Goal: Information Seeking & Learning: Learn about a topic

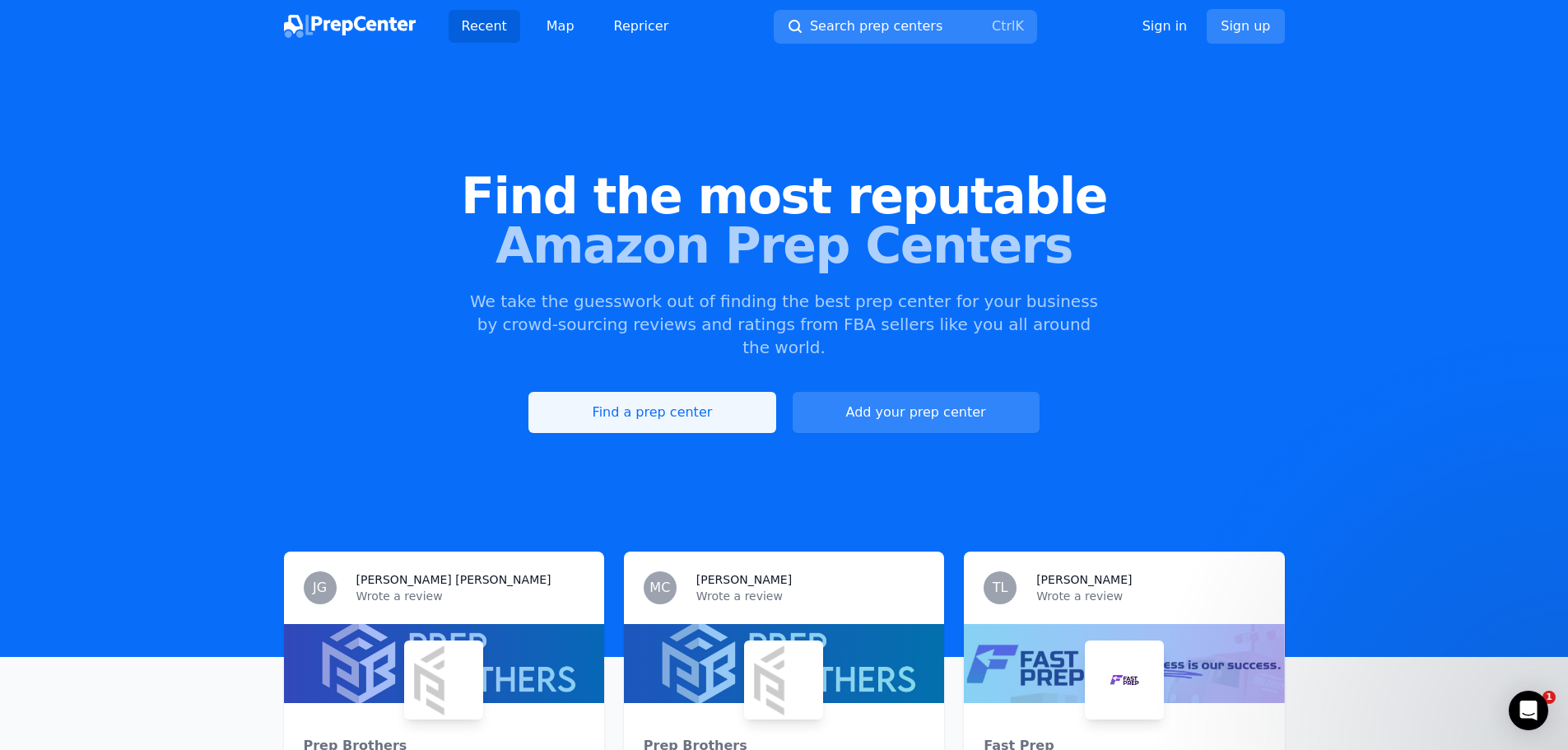
click at [686, 401] on link "Find a prep center" at bounding box center [652, 412] width 247 height 41
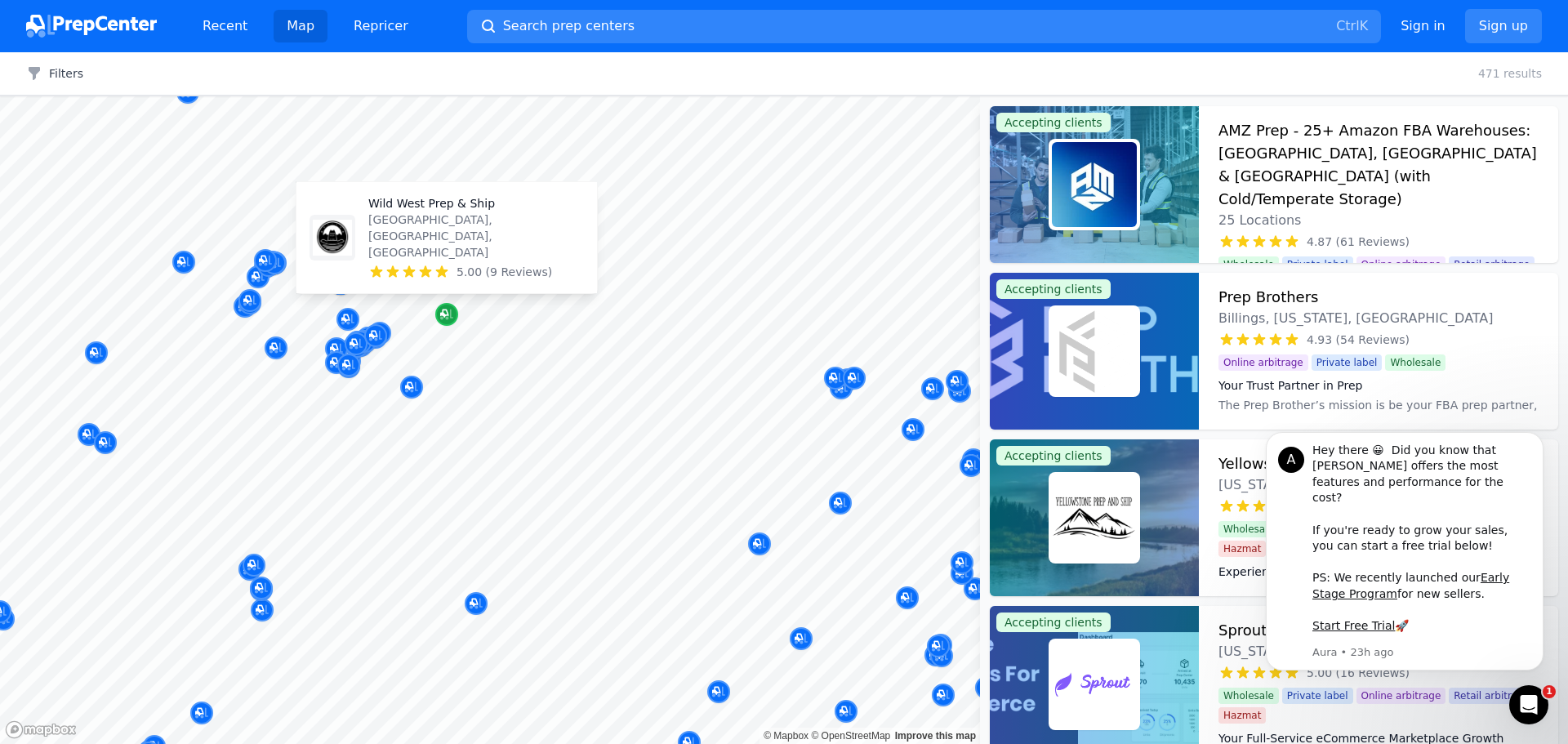
click at [452, 314] on icon "Map marker" at bounding box center [446, 314] width 13 height 16
click at [448, 310] on icon "Map marker" at bounding box center [446, 314] width 13 height 16
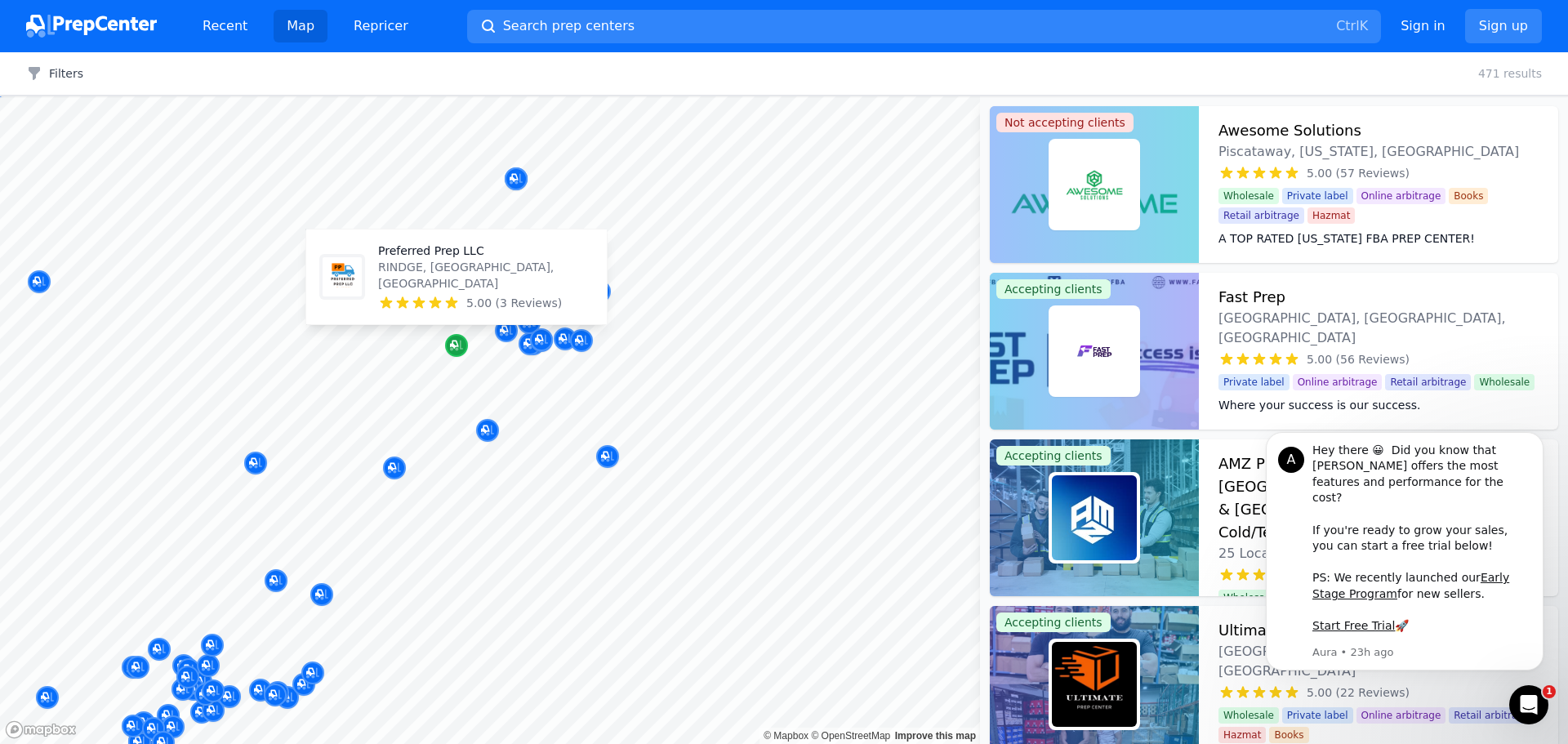
click at [456, 347] on icon "Map marker" at bounding box center [454, 345] width 8 height 8
click at [461, 344] on icon "Map marker" at bounding box center [456, 345] width 13 height 16
click at [458, 347] on icon "Map marker" at bounding box center [454, 345] width 8 height 8
click at [525, 352] on div "Map marker" at bounding box center [529, 343] width 23 height 23
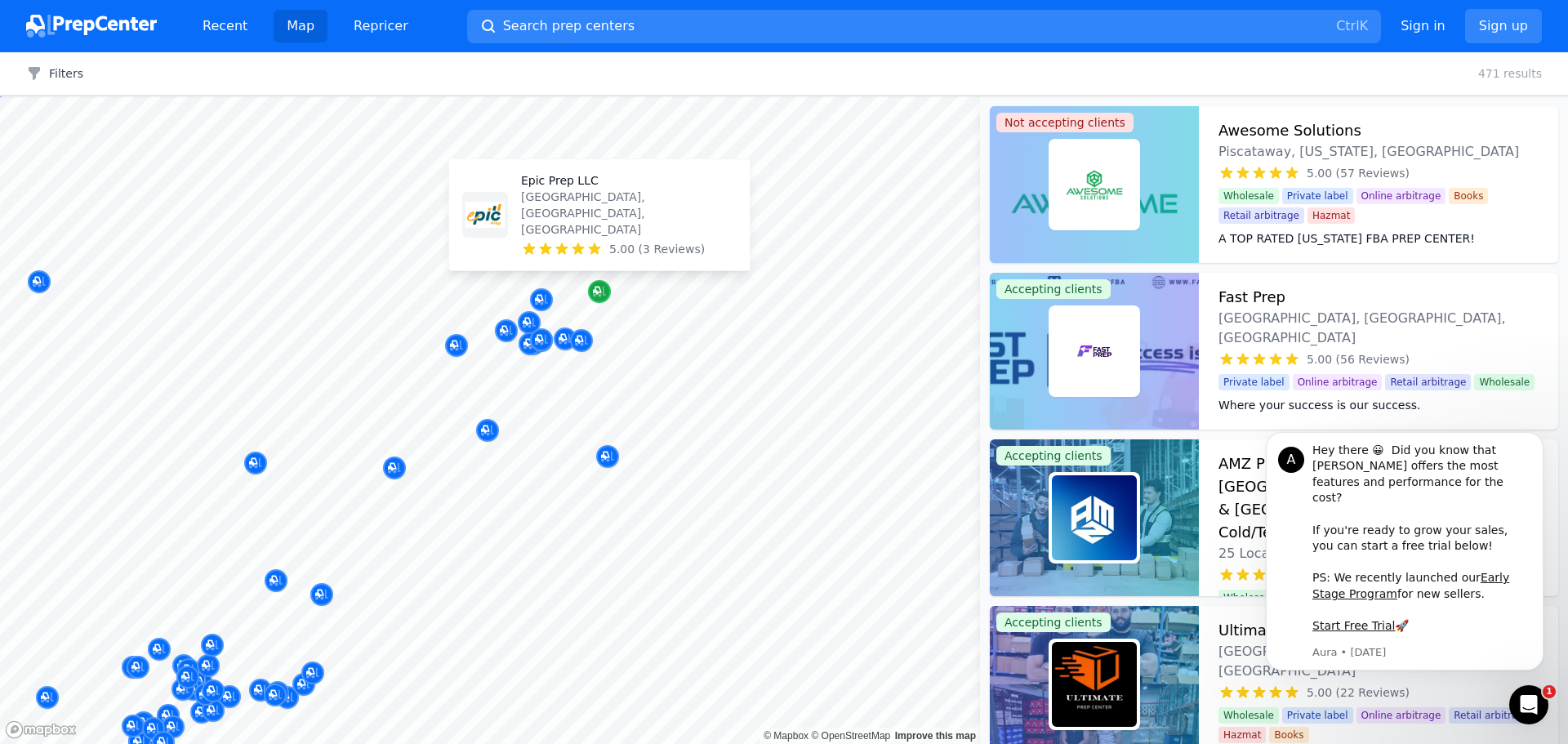
click at [604, 287] on icon "Map marker" at bounding box center [598, 292] width 13 height 11
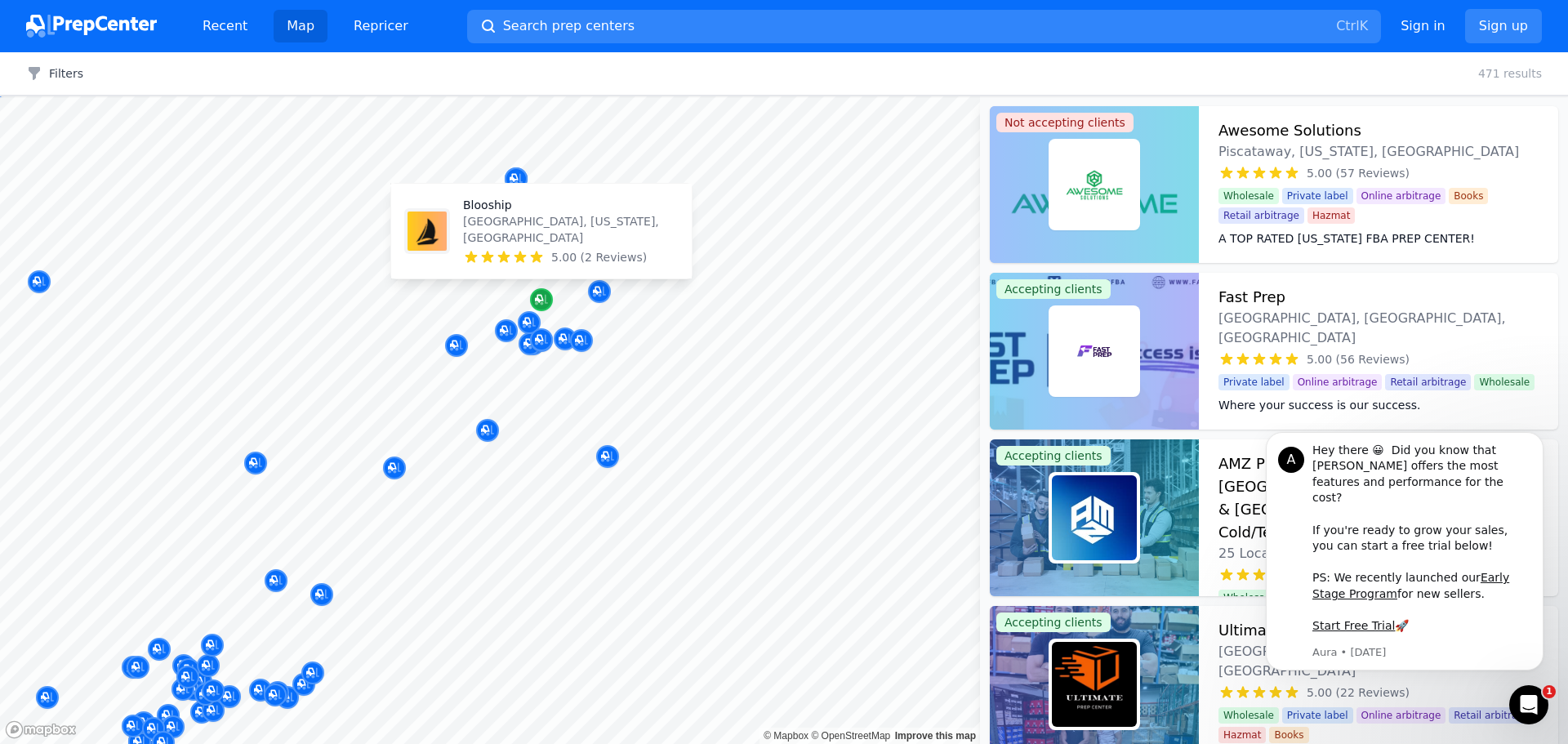
click at [541, 304] on icon "Map marker" at bounding box center [541, 300] width 13 height 11
click at [500, 232] on p "Auburn, New Hampshire, US" at bounding box center [571, 229] width 216 height 33
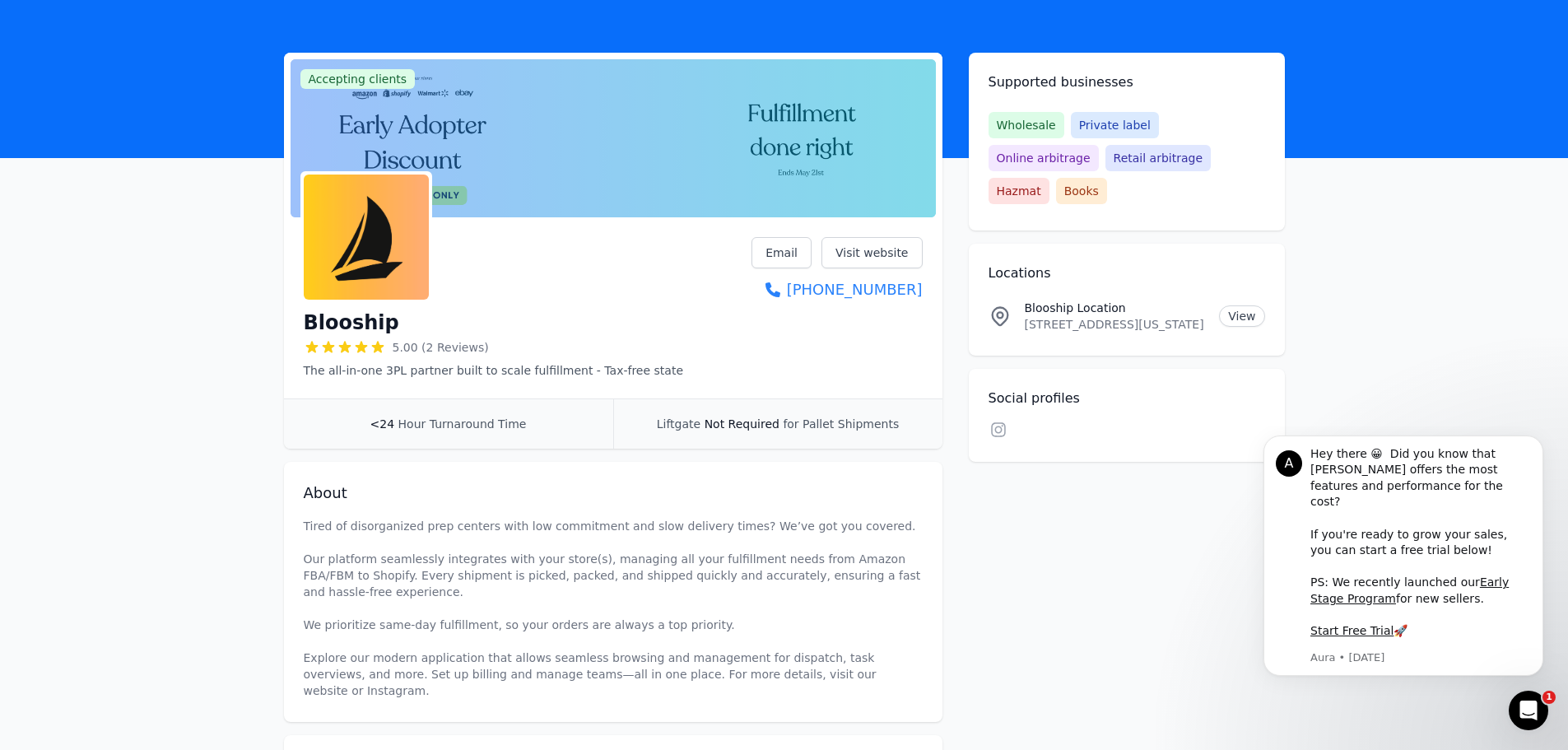
scroll to position [83, 0]
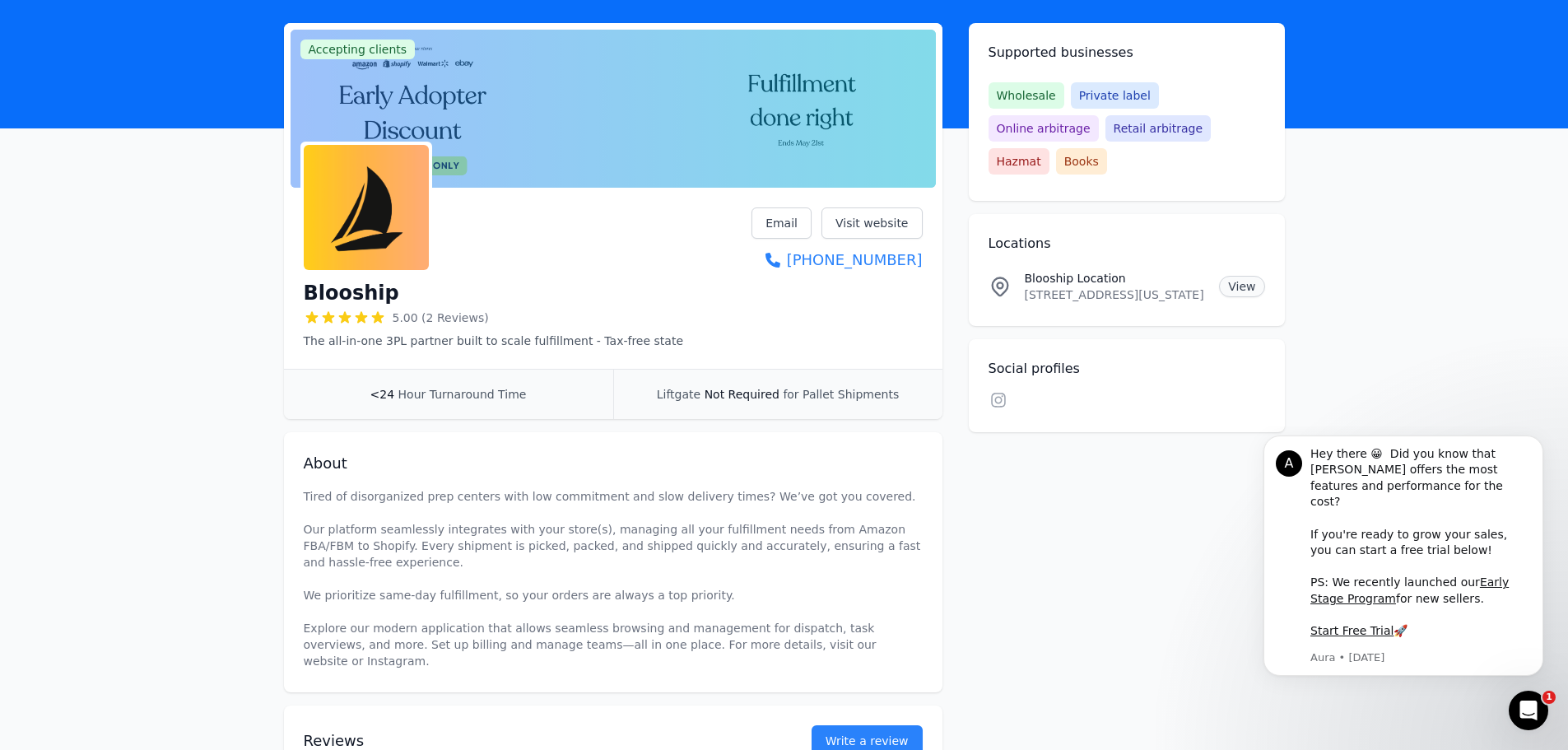
click at [1236, 276] on link "View" at bounding box center [1242, 286] width 45 height 21
click at [878, 225] on link "Visit website" at bounding box center [872, 222] width 101 height 32
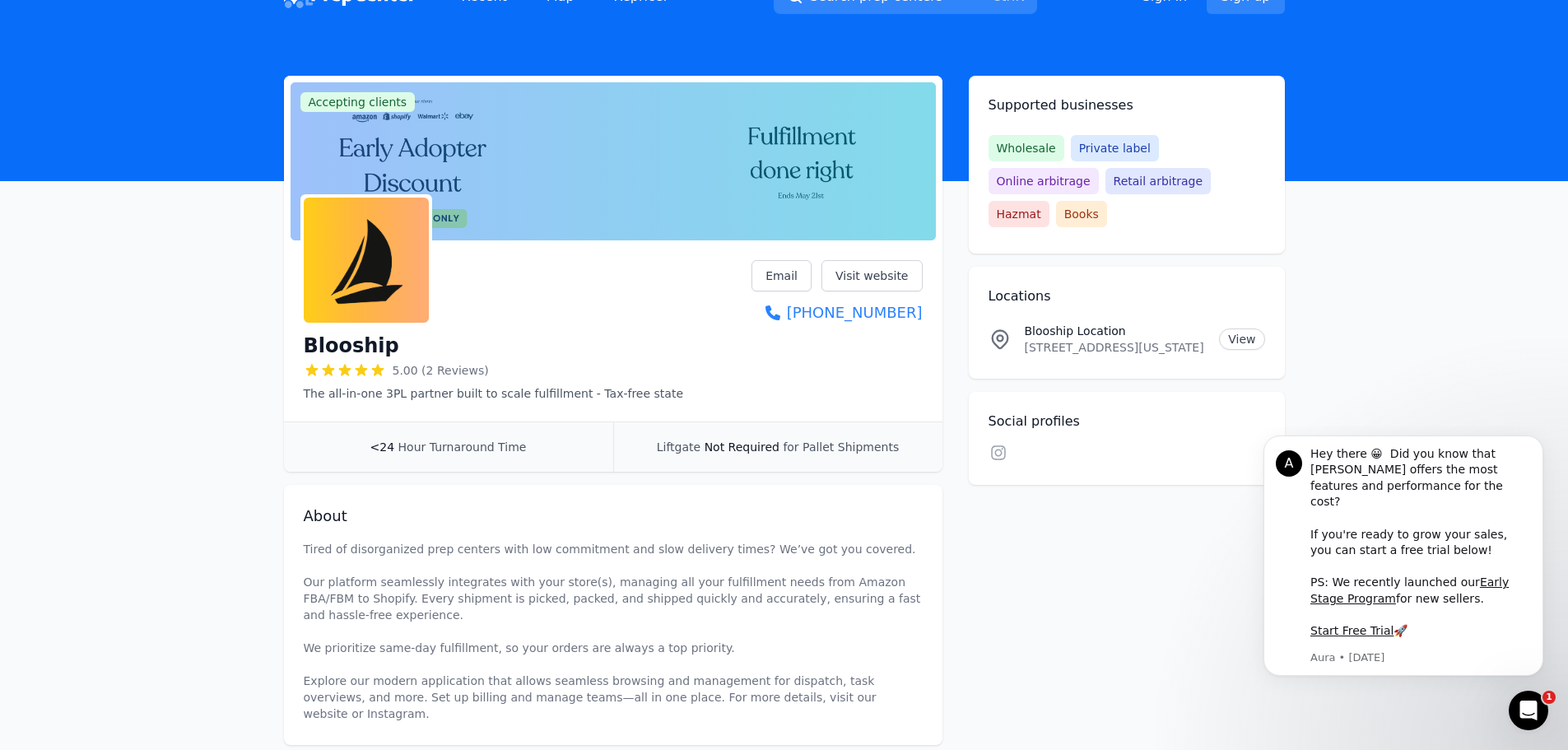
scroll to position [0, 0]
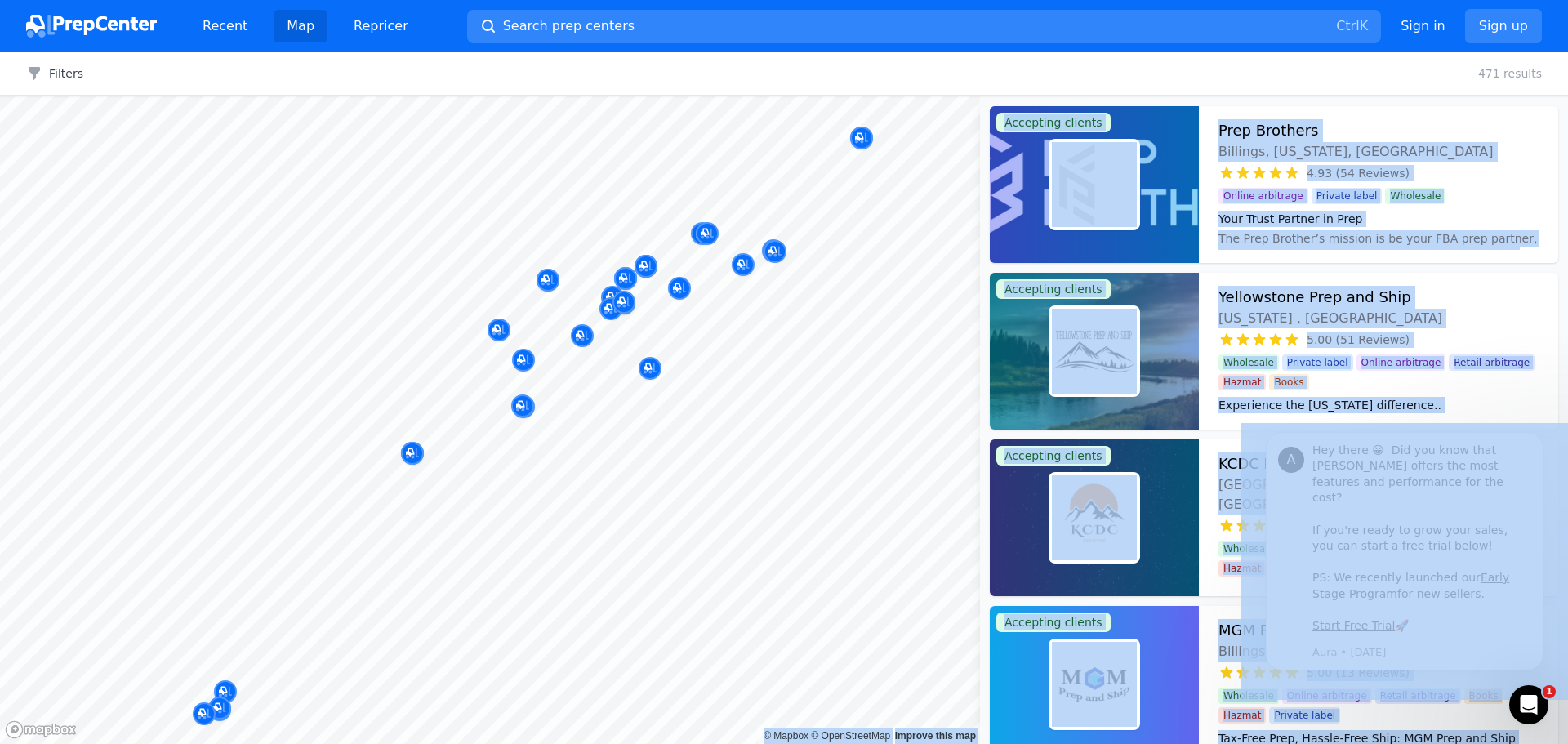
click at [648, 563] on body "Recent Map Repricer Search prep centers Ctrl K Open main menu Sign in Sign up F…" at bounding box center [784, 372] width 1568 height 744
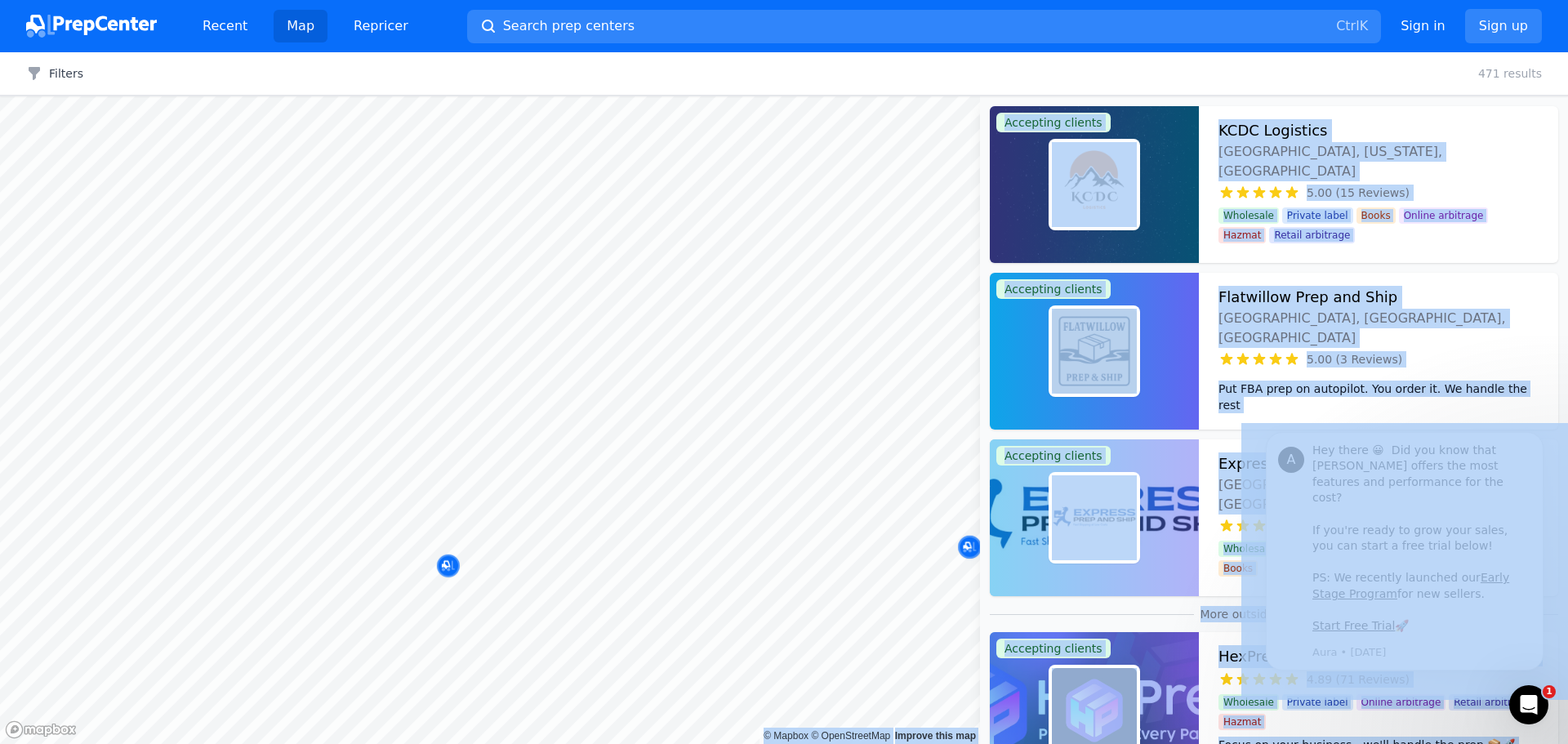
drag, startPoint x: 610, startPoint y: 431, endPoint x: 733, endPoint y: 595, distance: 205.0
click at [733, 595] on body "Recent Map Repricer Search prep centers Ctrl K Open main menu Sign in Sign up F…" at bounding box center [784, 372] width 1568 height 744
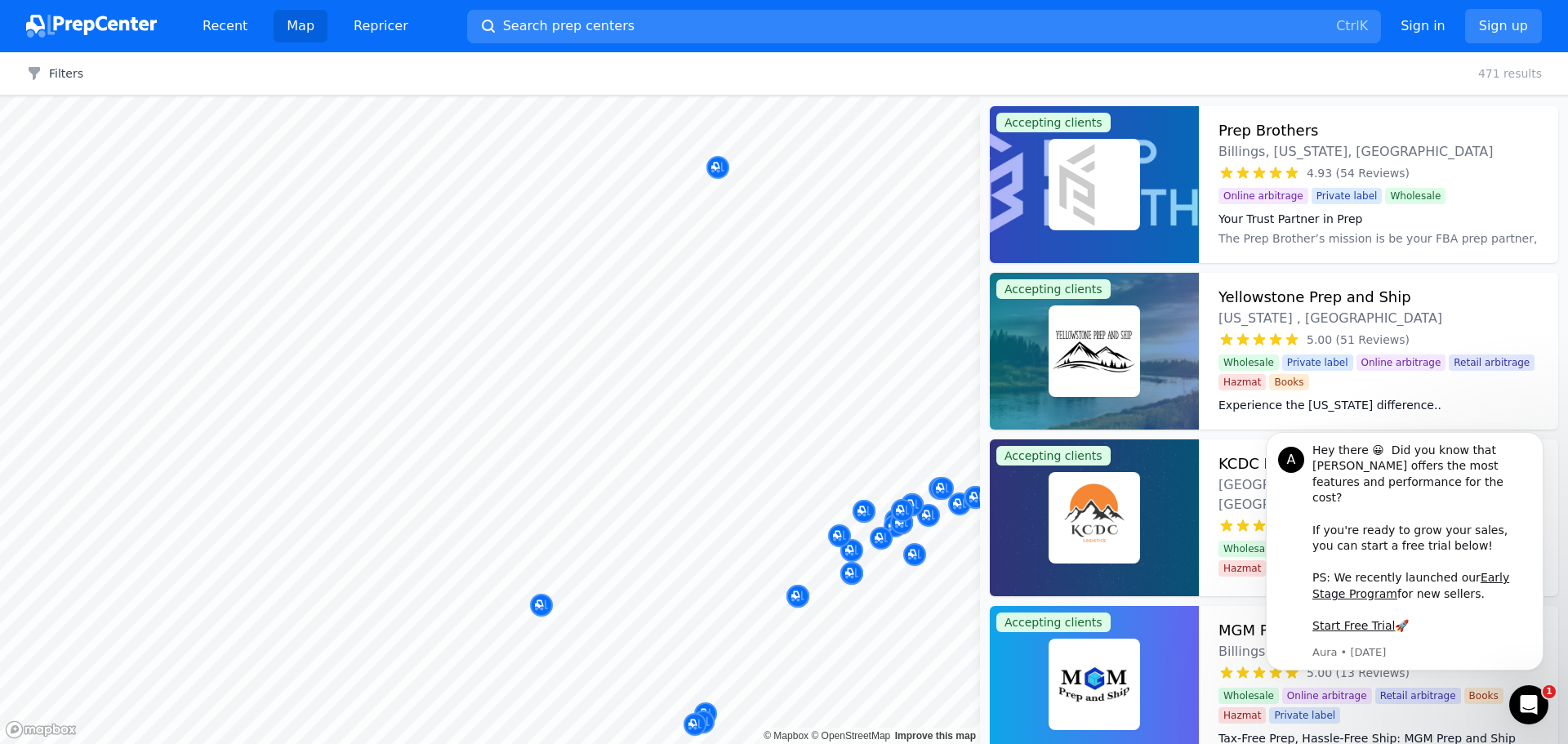
click at [1179, 85] on div "Filters Clear all 471 results" at bounding box center [784, 74] width 1568 height 43
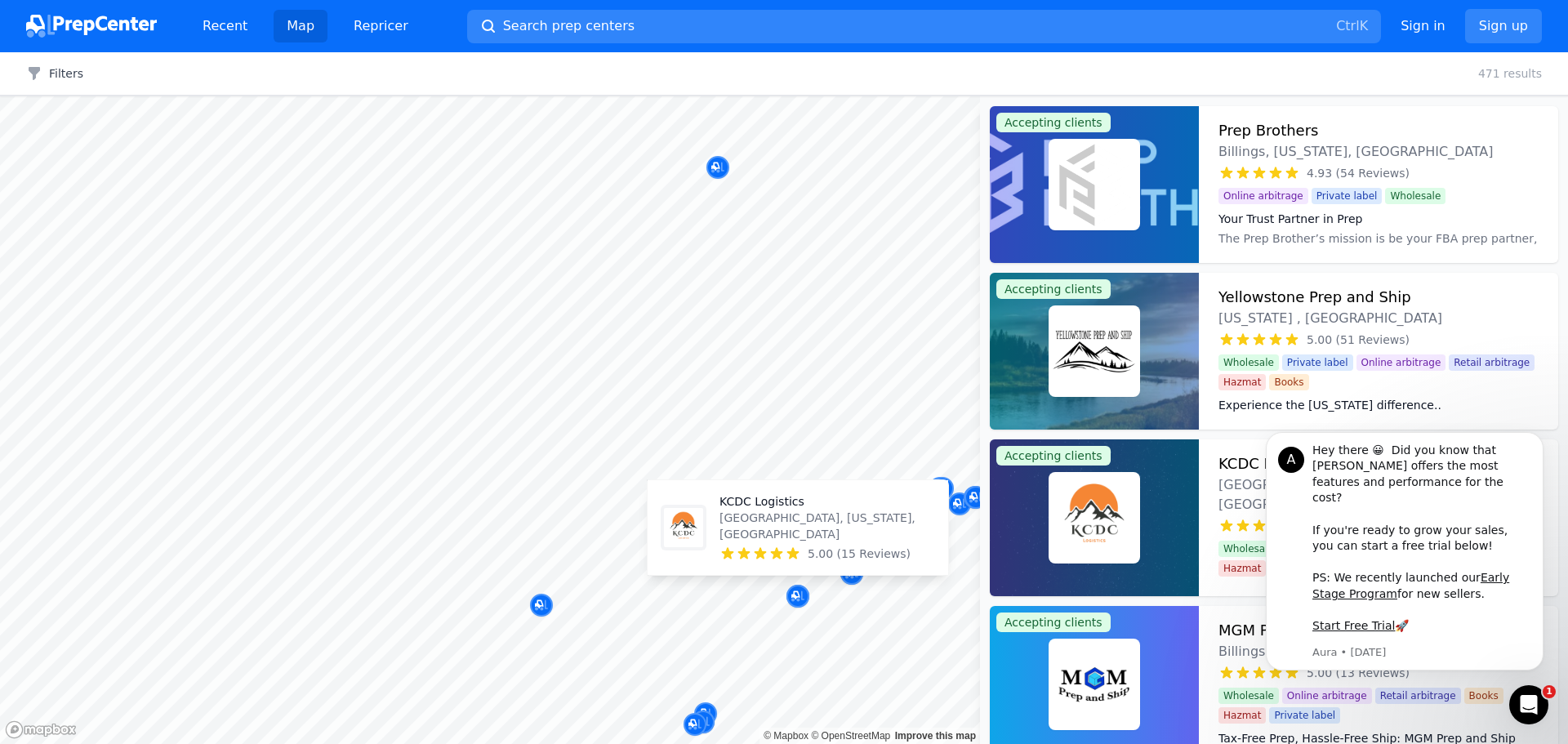
click at [771, 510] on p "KCDC Logistics" at bounding box center [827, 501] width 216 height 16
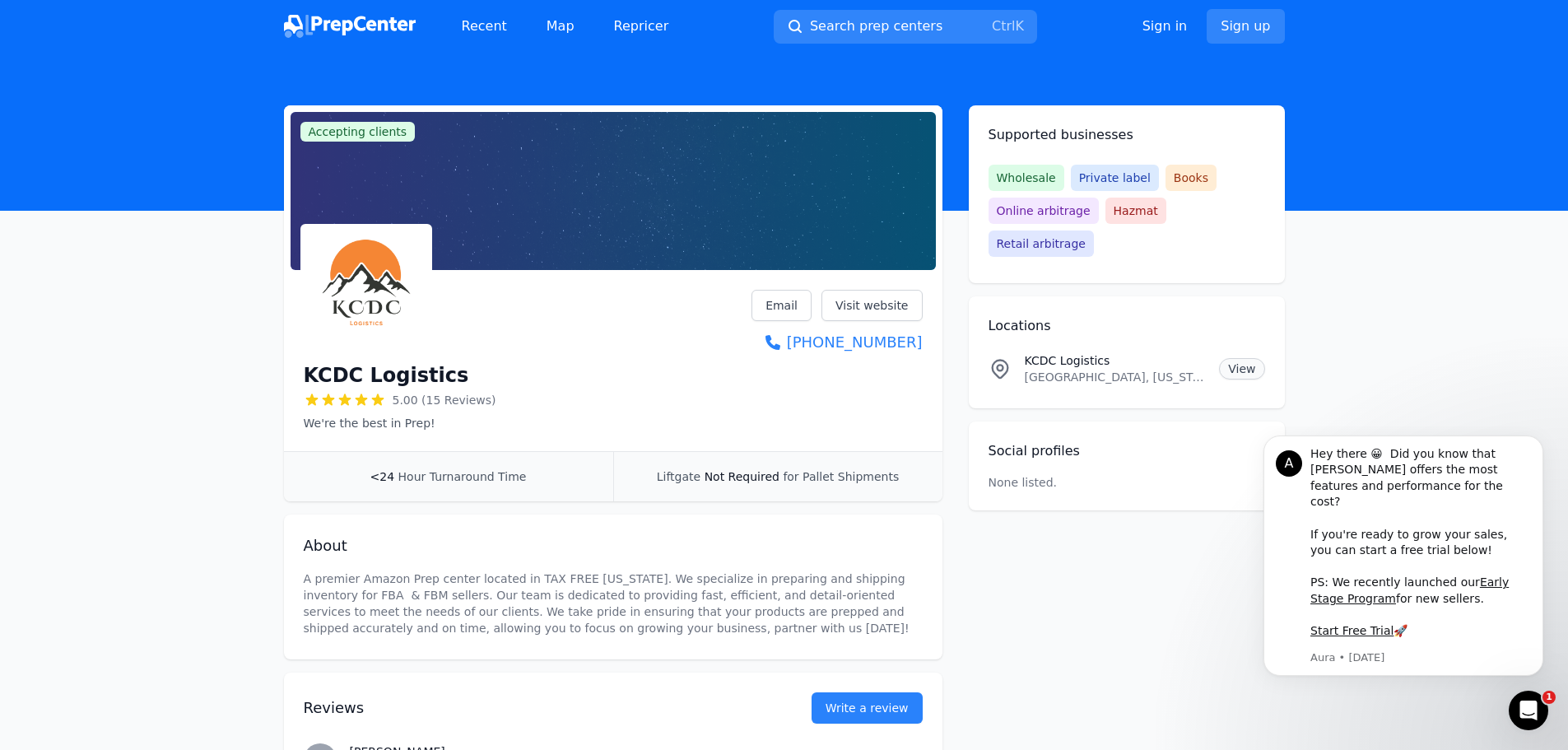
click at [1233, 358] on link "View" at bounding box center [1242, 368] width 45 height 21
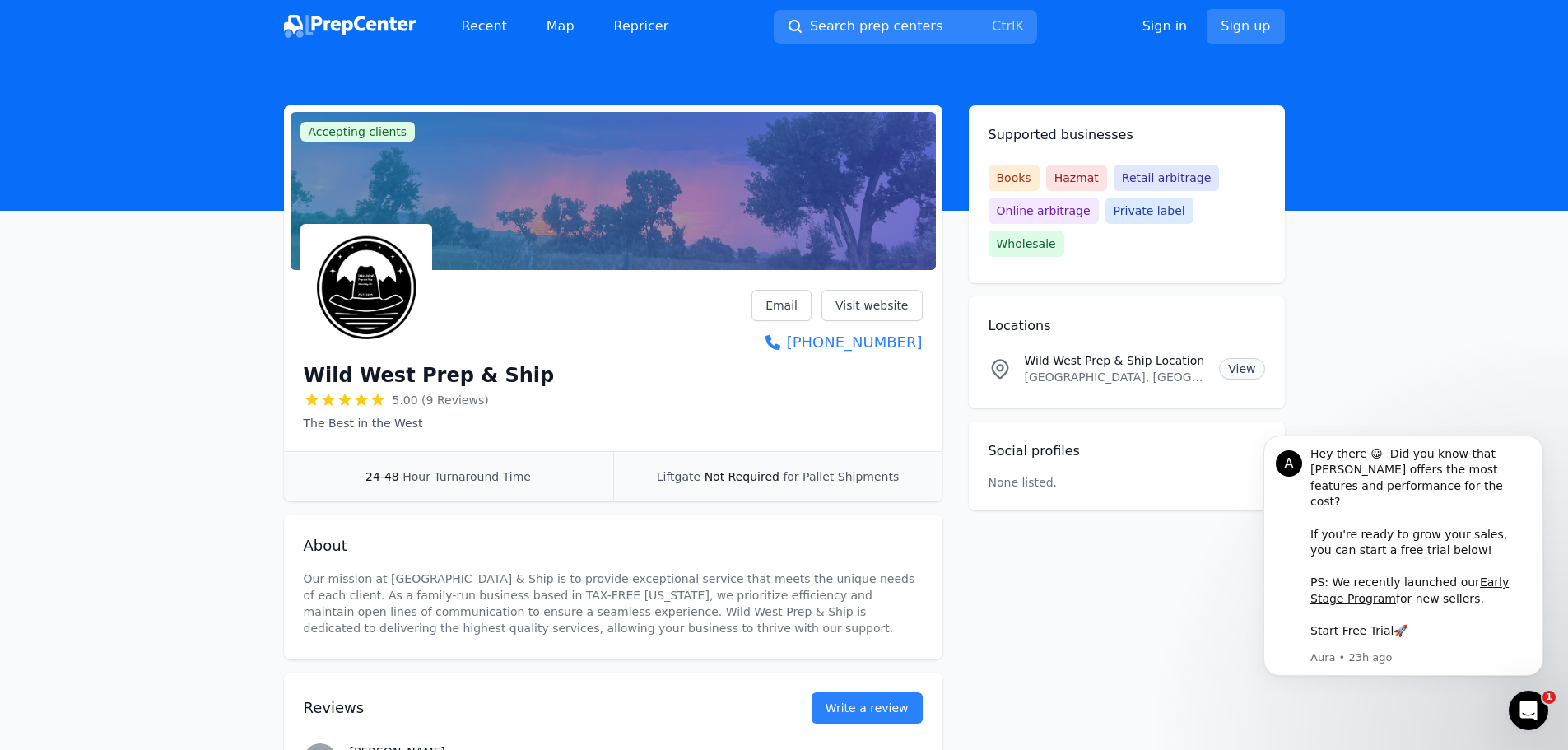
click at [1237, 358] on link "View" at bounding box center [1242, 368] width 45 height 21
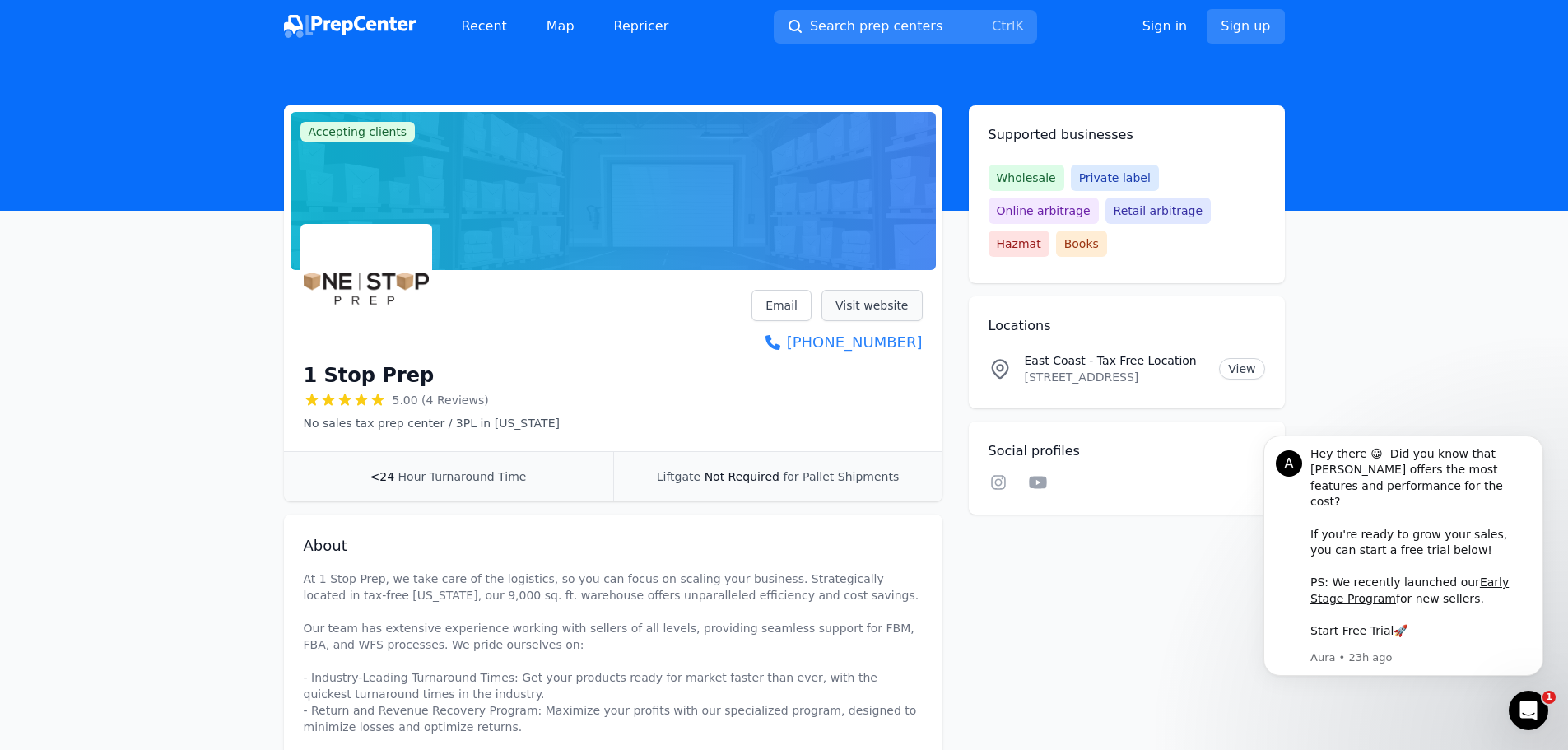
click at [862, 304] on link "Visit website" at bounding box center [872, 305] width 101 height 32
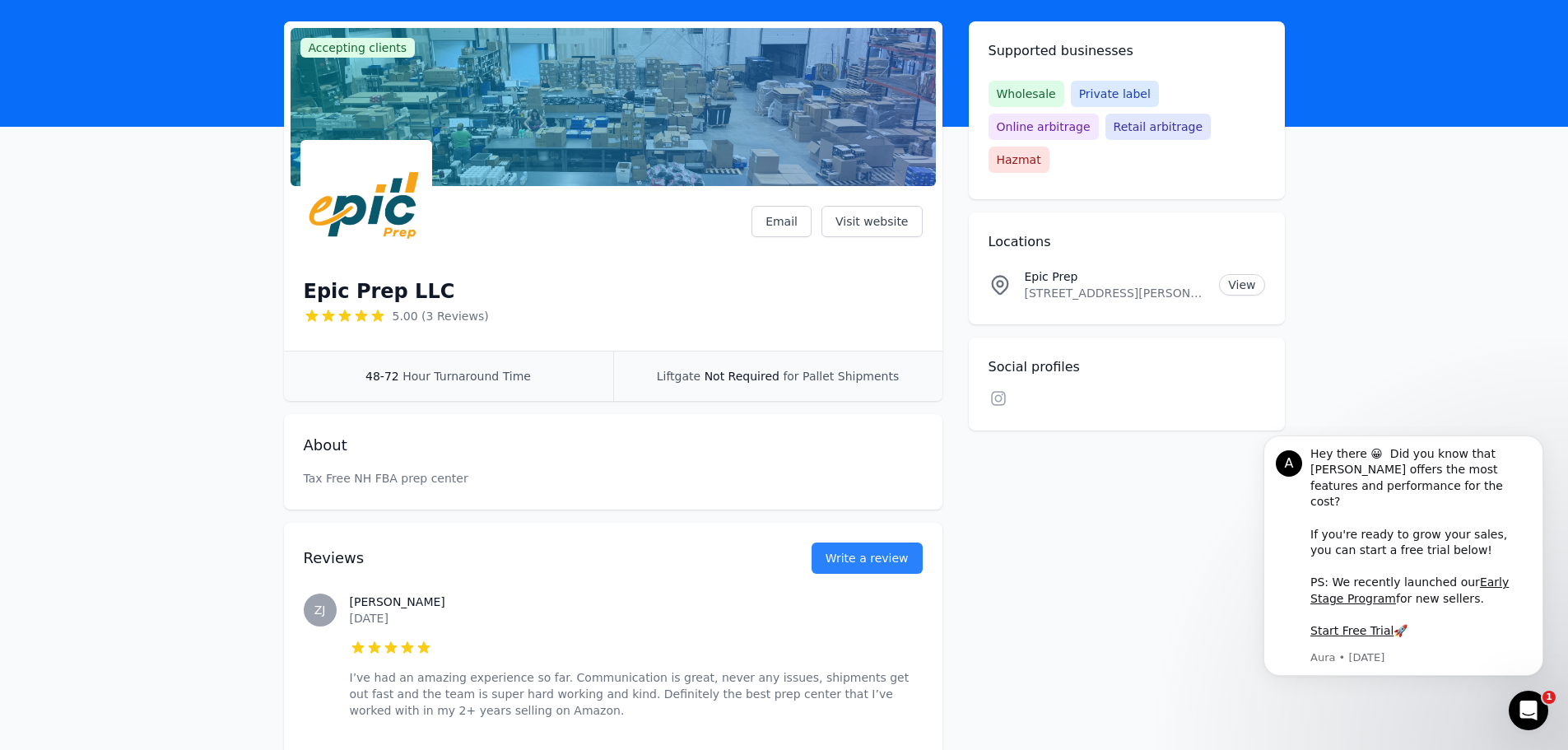
scroll to position [83, 0]
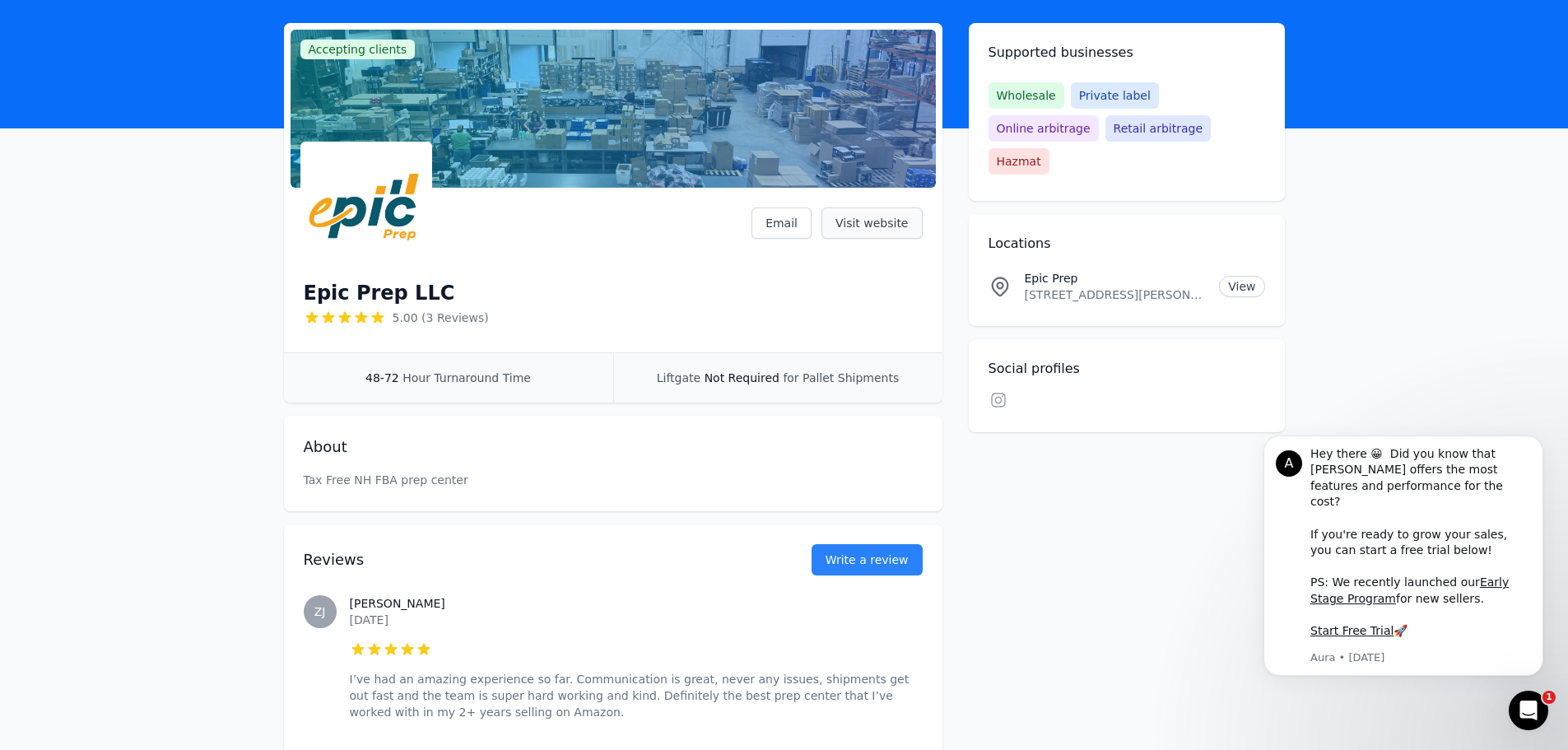
click at [872, 217] on link "Visit website" at bounding box center [872, 222] width 101 height 32
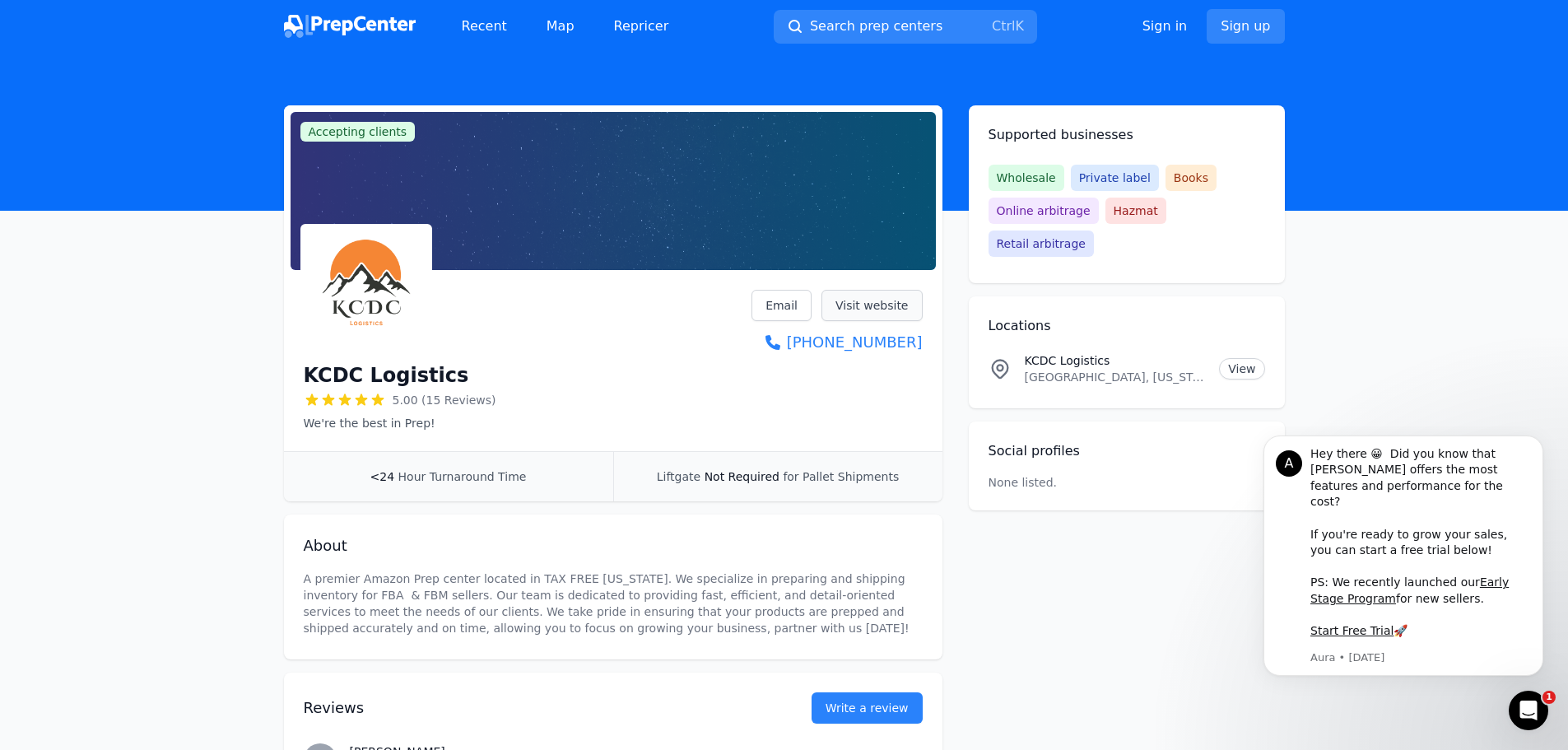
click at [859, 310] on link "Visit website" at bounding box center [872, 305] width 101 height 32
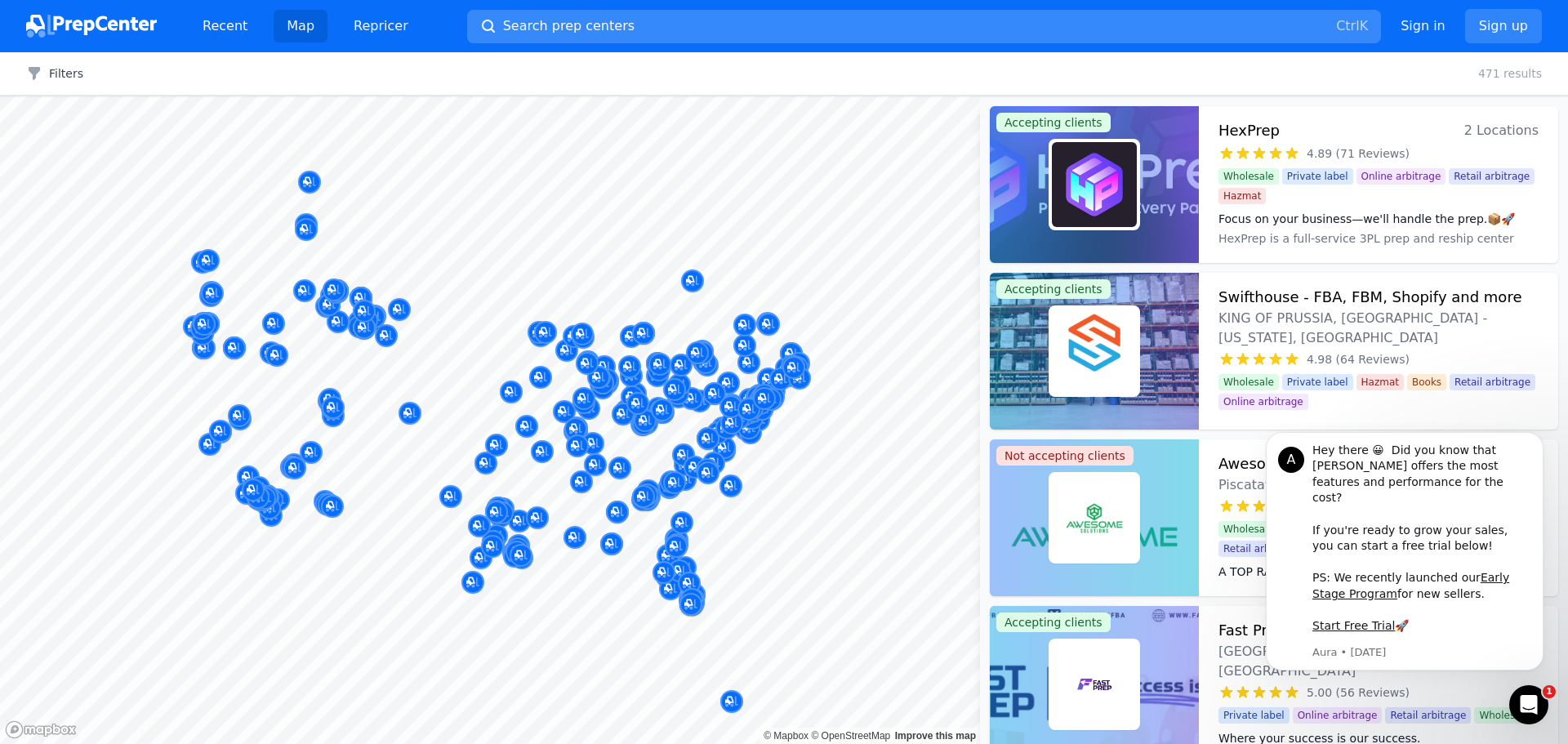
click at [596, 32] on span "Search prep centers" at bounding box center [569, 25] width 132 height 19
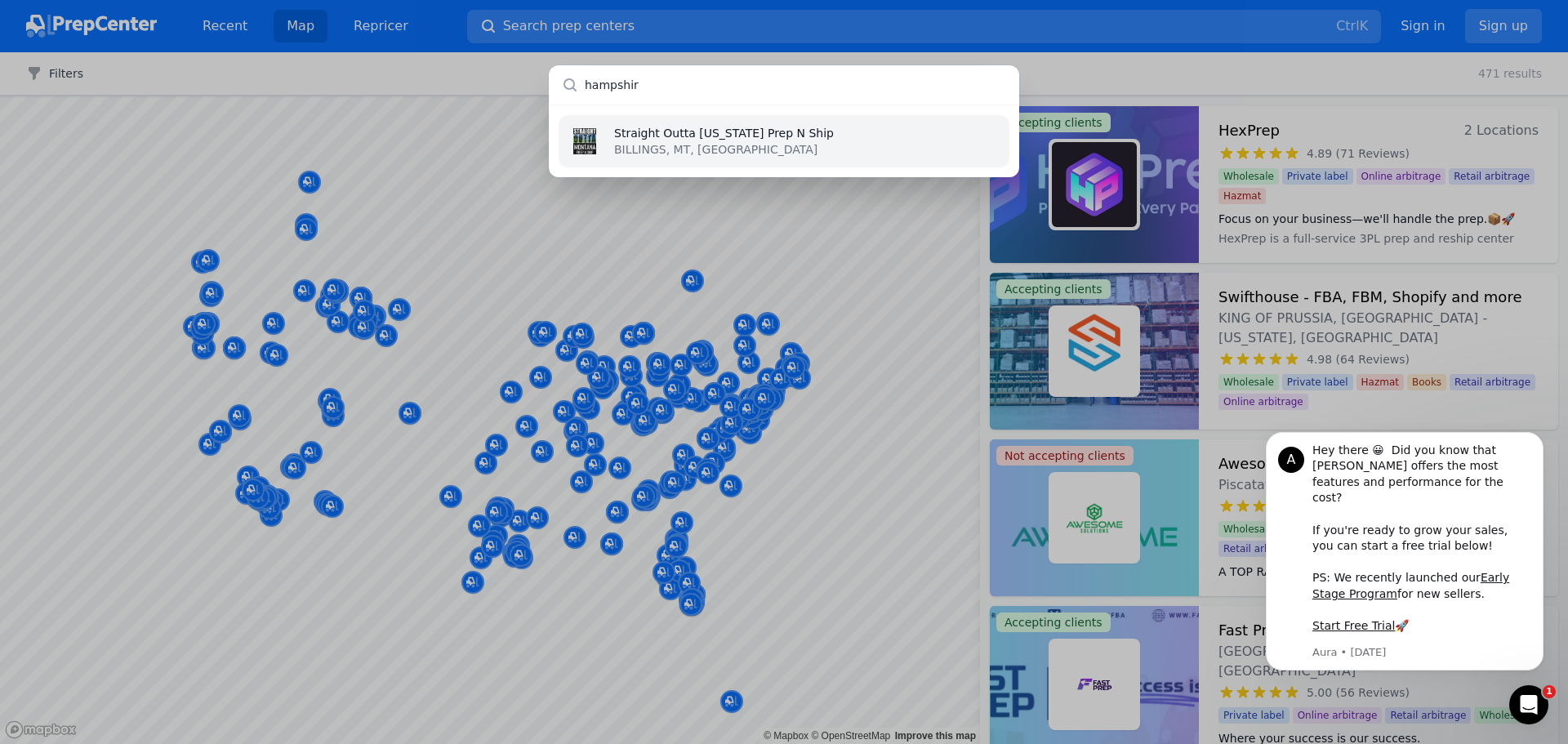
type input "hampshire"
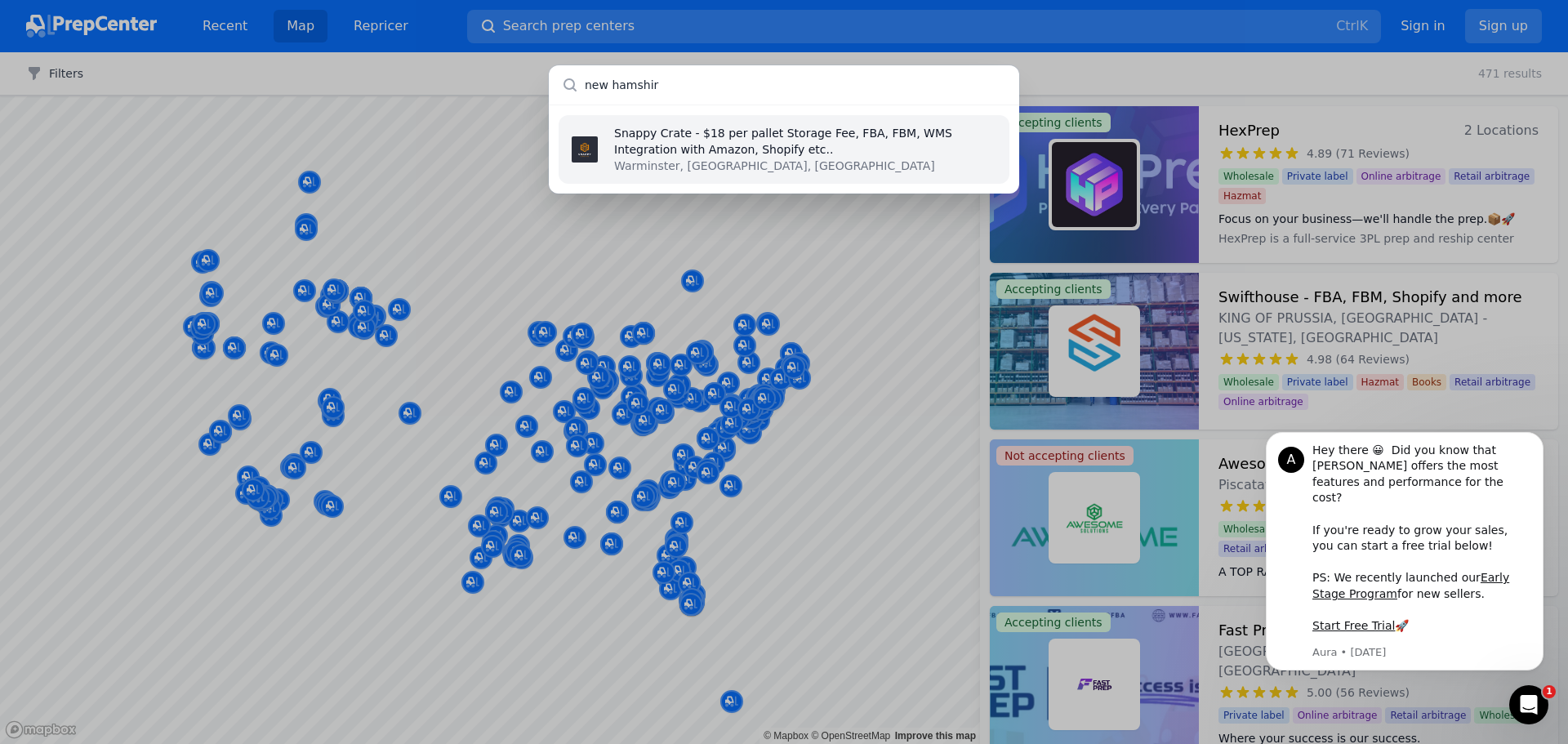
type input "new hamshire"
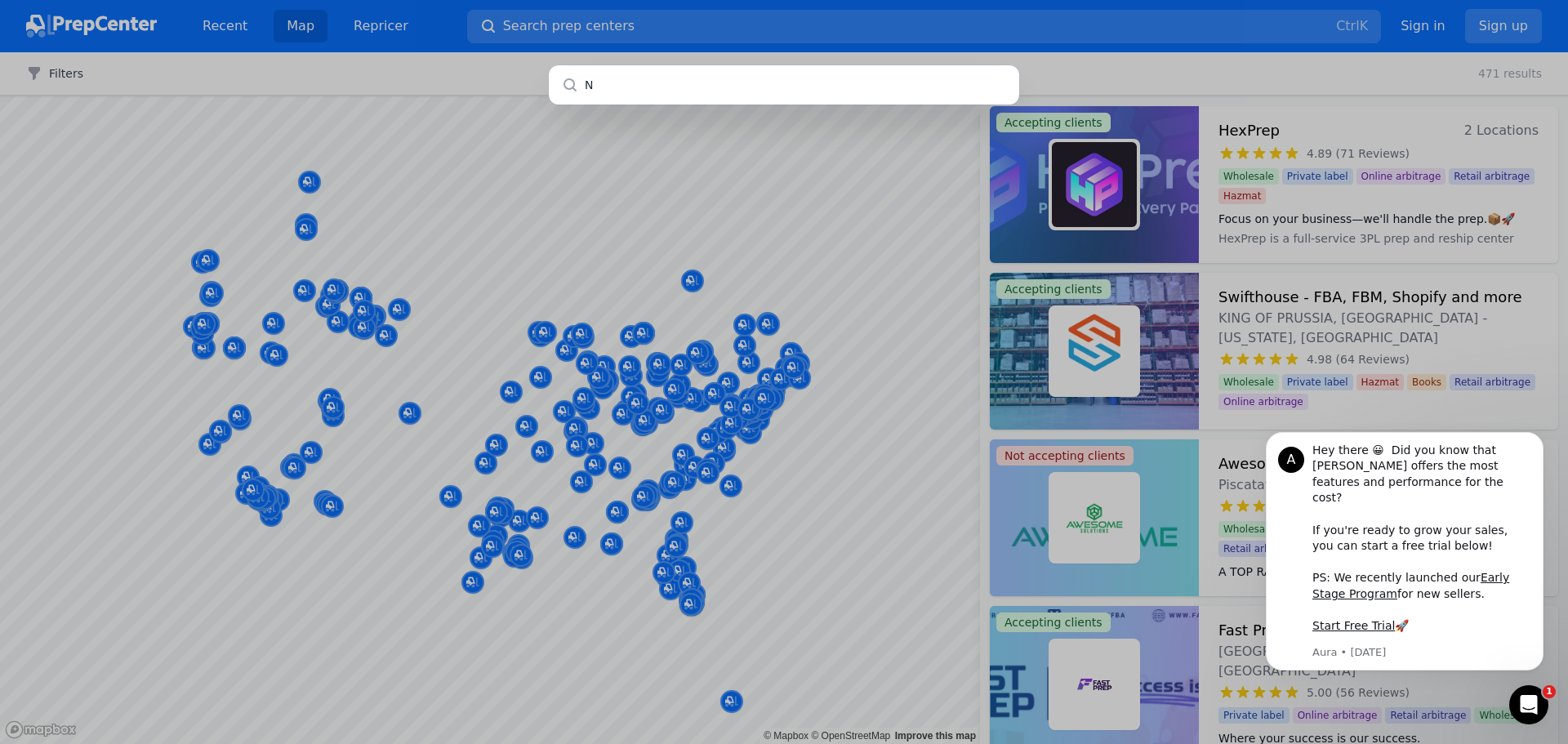
type input "NH"
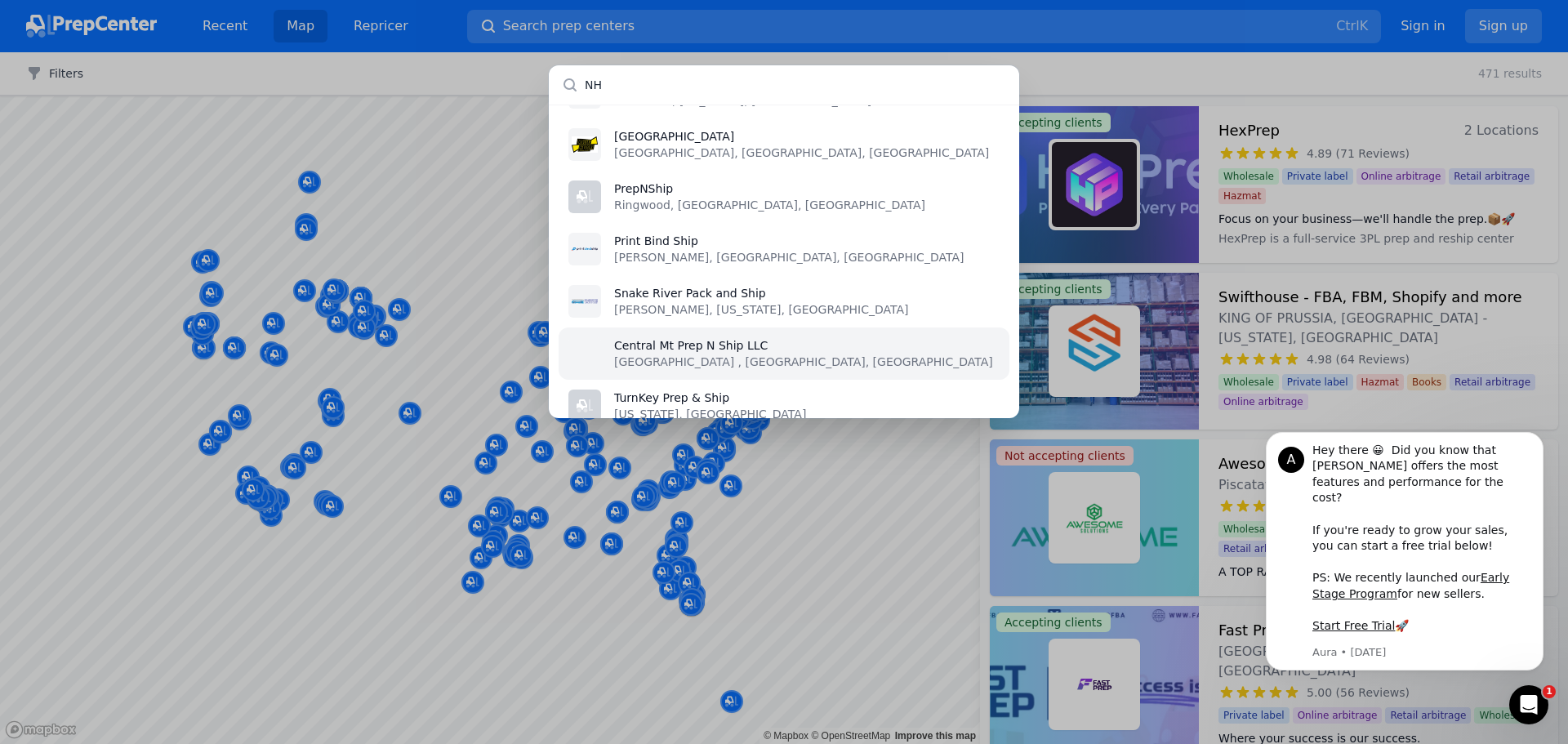
scroll to position [490, 0]
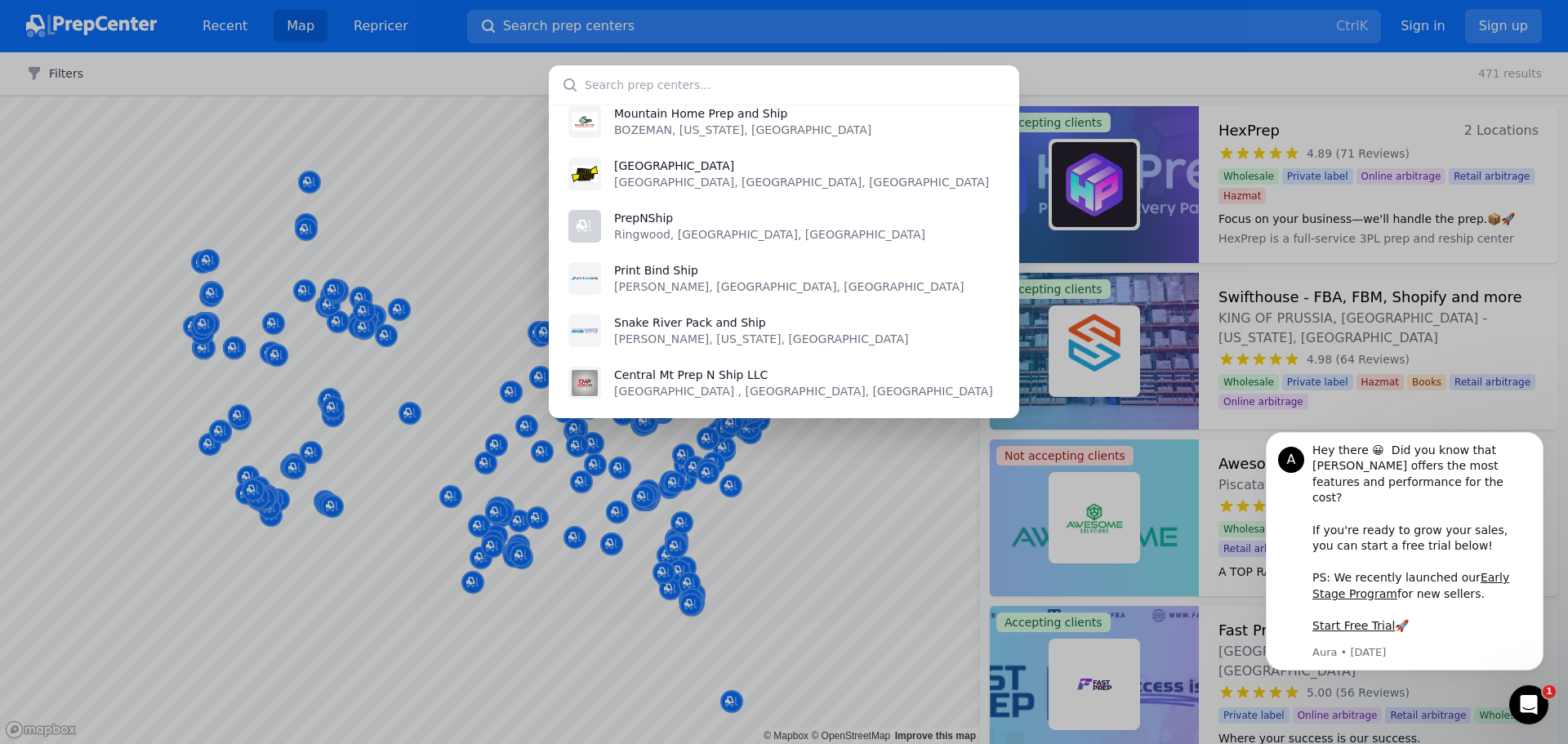
click at [409, 226] on div "Niagara Prep Hub St. Catharines, ON, CA Northbound Prep Swastika, Ontario, CA N…" at bounding box center [784, 372] width 1568 height 744
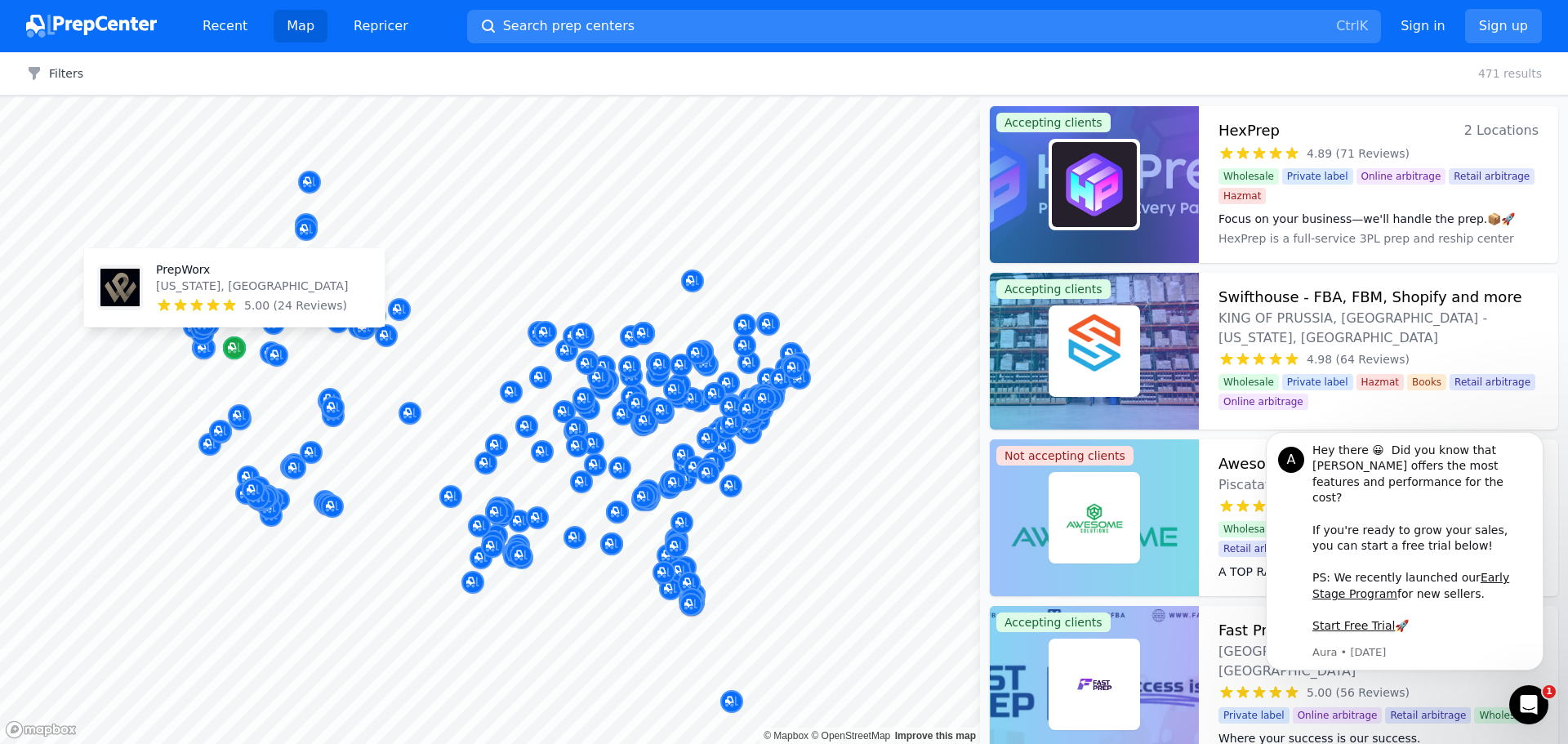
click at [237, 349] on icon "Map marker" at bounding box center [234, 347] width 13 height 16
click at [202, 268] on p "PrepWorx" at bounding box center [252, 269] width 192 height 16
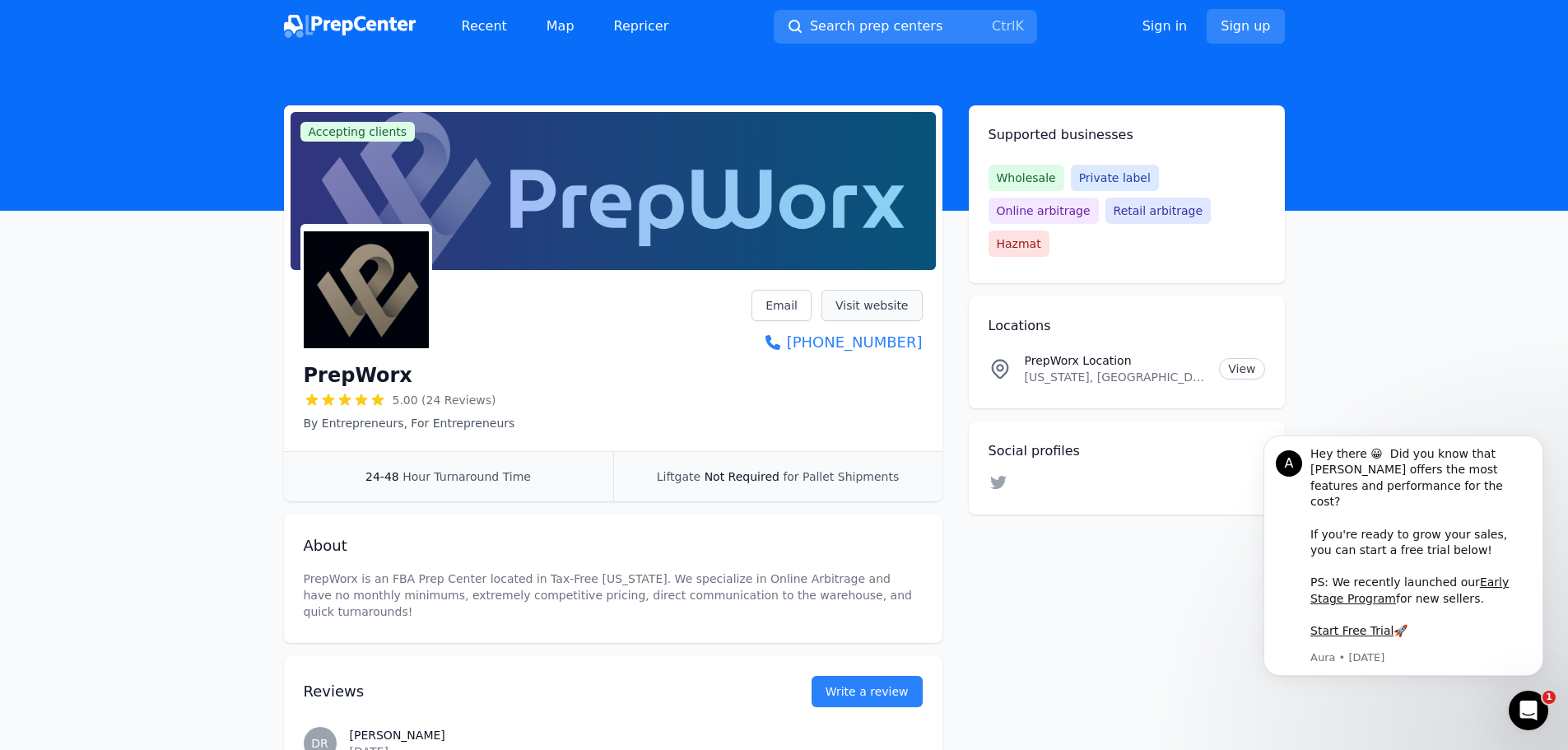
click at [870, 309] on link "Visit website" at bounding box center [872, 305] width 101 height 32
